Goal: Task Accomplishment & Management: Manage account settings

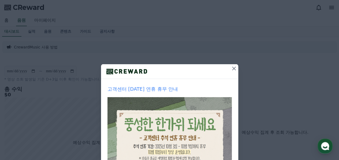
click at [232, 68] on icon at bounding box center [234, 69] width 4 height 4
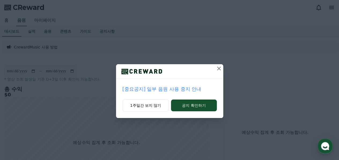
click at [219, 68] on icon at bounding box center [219, 69] width 4 height 4
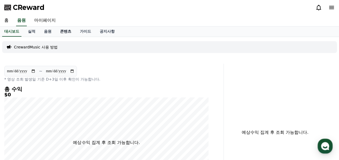
click at [69, 31] on link "콘텐츠" at bounding box center [66, 31] width 20 height 10
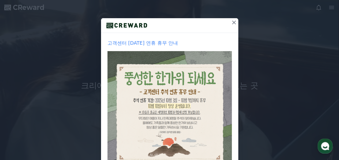
scroll to position [27, 0]
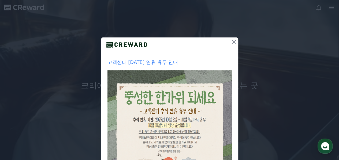
click at [231, 40] on icon at bounding box center [233, 42] width 6 height 6
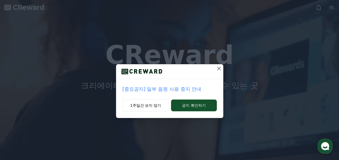
scroll to position [0, 0]
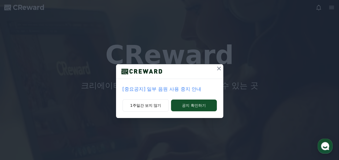
click at [220, 69] on icon at bounding box center [218, 68] width 6 height 6
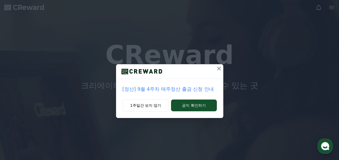
click at [219, 68] on icon at bounding box center [219, 69] width 4 height 4
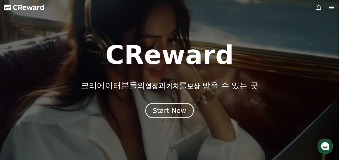
click at [174, 109] on div "Start Now" at bounding box center [169, 110] width 33 height 9
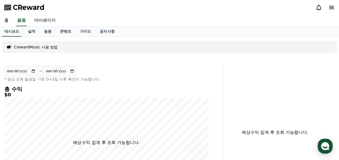
click at [329, 9] on icon at bounding box center [331, 7] width 5 height 3
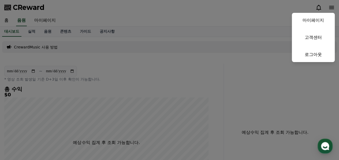
click at [210, 17] on button "close" at bounding box center [169, 80] width 339 height 160
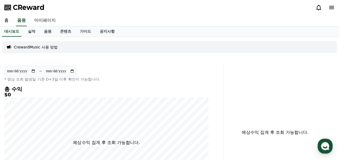
click at [47, 20] on link "마이페이지" at bounding box center [45, 20] width 30 height 11
select select "**********"
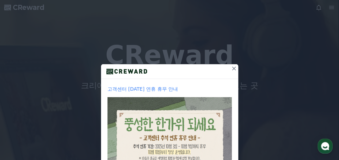
click at [232, 70] on icon at bounding box center [234, 69] width 4 height 4
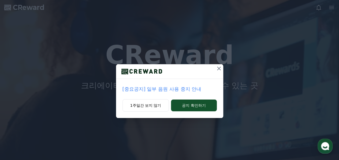
click at [220, 70] on icon at bounding box center [219, 69] width 4 height 4
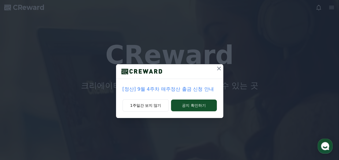
click at [219, 70] on icon at bounding box center [219, 69] width 4 height 4
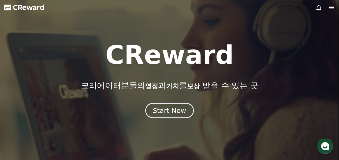
click at [173, 113] on div "Start Now" at bounding box center [169, 110] width 33 height 9
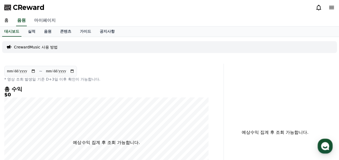
click at [47, 20] on link "마이페이지" at bounding box center [45, 20] width 30 height 11
select select "**********"
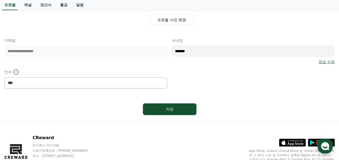
scroll to position [31, 0]
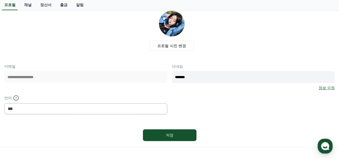
click at [194, 76] on input "*******" at bounding box center [253, 77] width 163 height 12
type input "****"
click at [209, 96] on div "**********" at bounding box center [169, 89] width 330 height 51
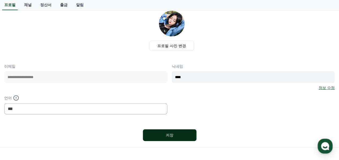
click at [169, 137] on button "저장" at bounding box center [170, 135] width 54 height 12
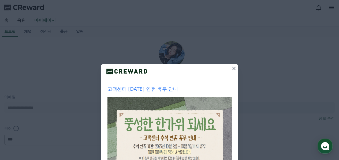
select select "**********"
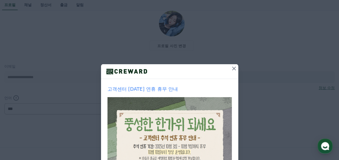
click at [232, 69] on icon at bounding box center [234, 69] width 4 height 4
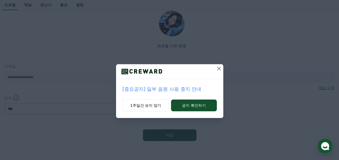
click at [218, 68] on icon at bounding box center [218, 68] width 6 height 6
click at [219, 69] on icon at bounding box center [219, 69] width 4 height 4
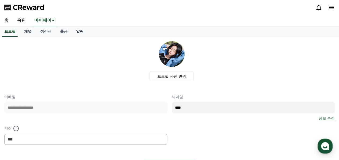
click at [78, 32] on link "알림" at bounding box center [80, 31] width 16 height 10
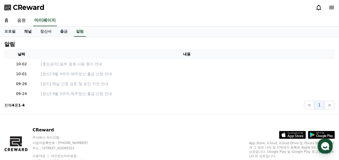
click at [28, 32] on link "채널" at bounding box center [28, 31] width 16 height 10
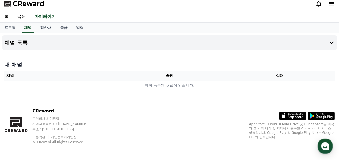
scroll to position [5, 0]
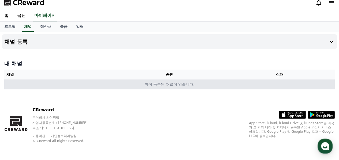
click at [163, 83] on td "아직 등록된 채널이 없습니다." at bounding box center [169, 84] width 330 height 10
click at [162, 86] on td "아직 등록된 채널이 없습니다." at bounding box center [169, 84] width 330 height 10
click at [165, 85] on td "아직 등록된 채널이 없습니다." at bounding box center [169, 84] width 330 height 10
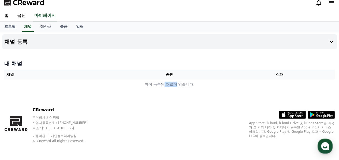
scroll to position [0, 0]
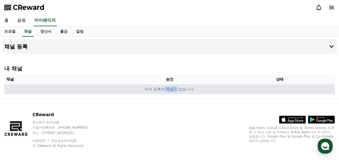
click at [171, 89] on td "아직 등록된 채널이 없습니다." at bounding box center [169, 89] width 330 height 10
click at [153, 89] on td "아직 등록된 채널이 없습니다." at bounding box center [169, 89] width 330 height 10
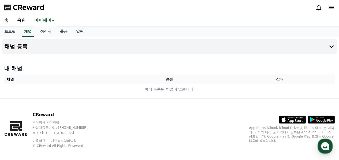
click at [168, 80] on th "승인" at bounding box center [169, 79] width 110 height 10
click at [36, 75] on th "채널" at bounding box center [59, 79] width 110 height 10
click at [16, 49] on h4 "채널 등록" at bounding box center [15, 47] width 23 height 6
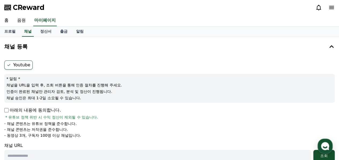
click at [22, 66] on label "Youtube" at bounding box center [18, 64] width 28 height 9
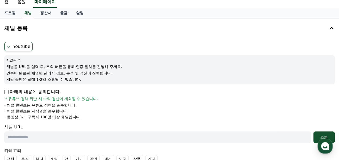
scroll to position [27, 0]
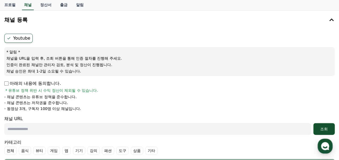
click at [20, 130] on input "text" at bounding box center [157, 129] width 306 height 12
